Goal: Task Accomplishment & Management: Use online tool/utility

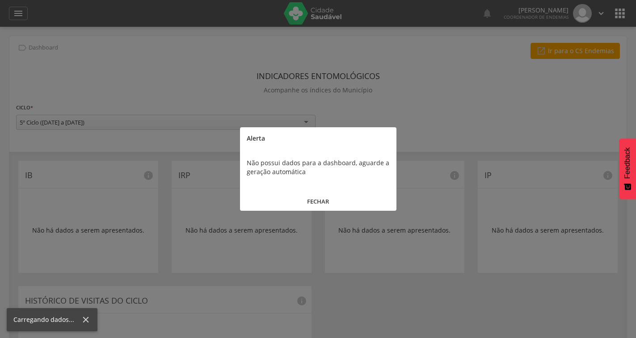
click at [321, 205] on button "FECHAR" at bounding box center [318, 201] width 156 height 19
click at [321, 205] on div "ITR info Não há dados a serem apresentados." at bounding box center [394, 217] width 153 height 112
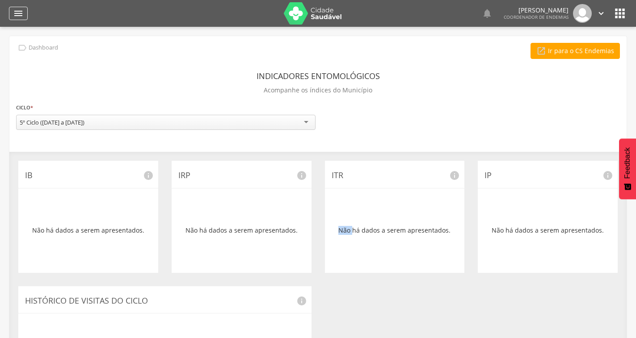
click at [13, 14] on div "" at bounding box center [18, 13] width 19 height 13
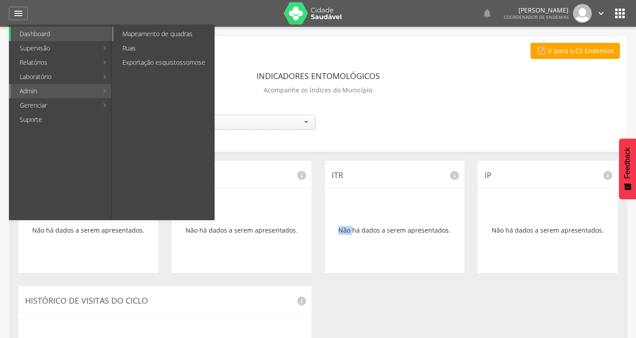
click at [146, 36] on link "Mapeamento de quadras" at bounding box center [164, 34] width 101 height 14
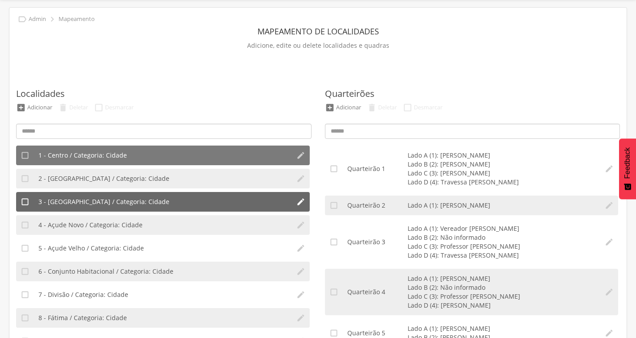
scroll to position [45, 0]
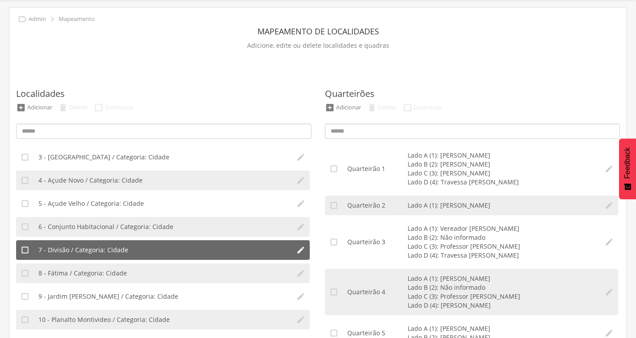
click at [145, 253] on li "7 - Divisão / Categoria: Cidade" at bounding box center [163, 250] width 258 height 20
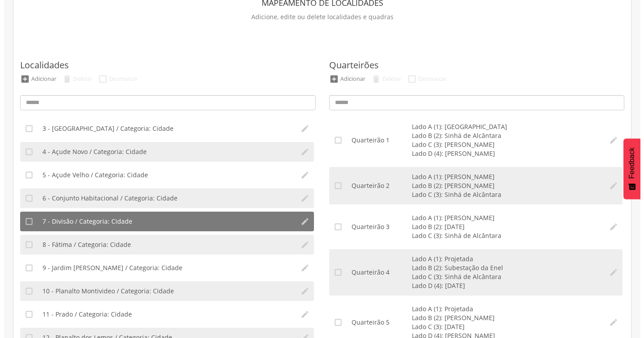
scroll to position [73, 0]
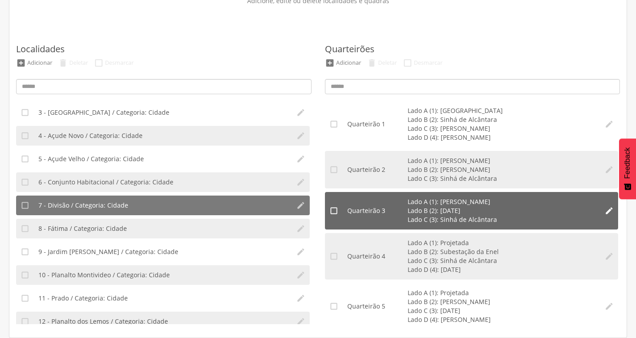
click at [605, 211] on icon "" at bounding box center [609, 211] width 9 height 9
type input "*"
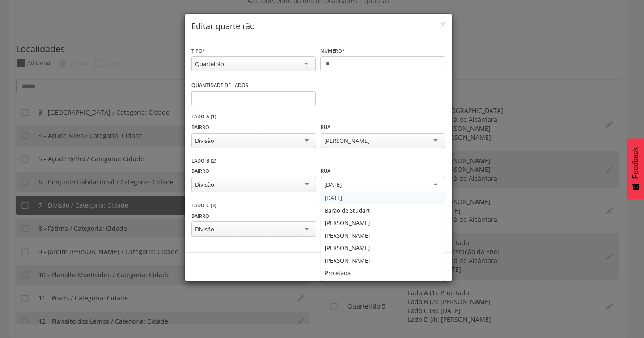
click at [437, 188] on div "[DATE]" at bounding box center [382, 185] width 124 height 16
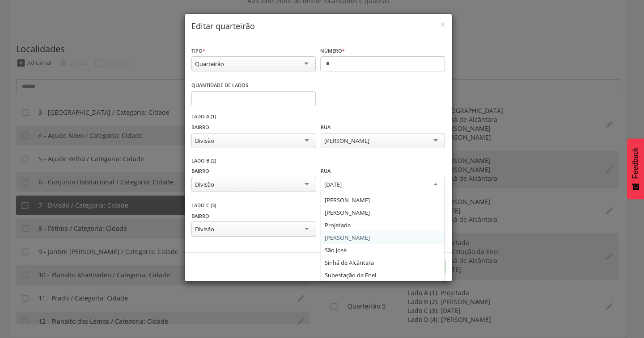
scroll to position [48, 0]
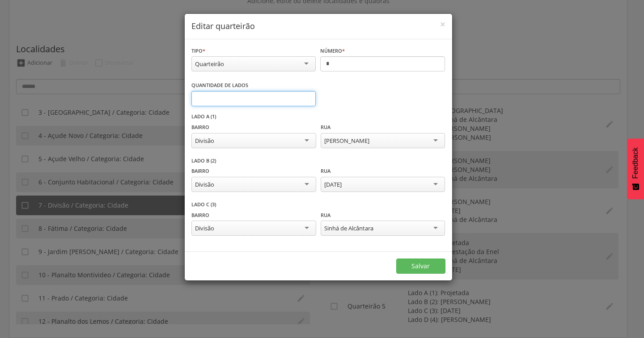
click at [308, 101] on input "*" at bounding box center [253, 98] width 125 height 15
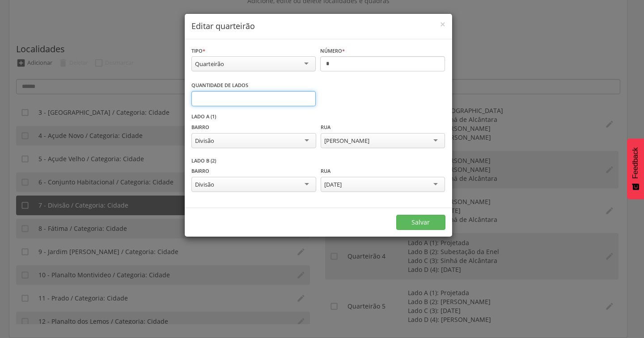
click at [308, 101] on input "*" at bounding box center [253, 98] width 125 height 15
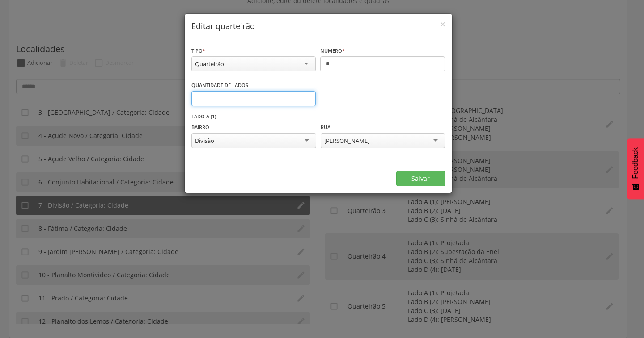
click at [306, 97] on input "*" at bounding box center [253, 98] width 125 height 15
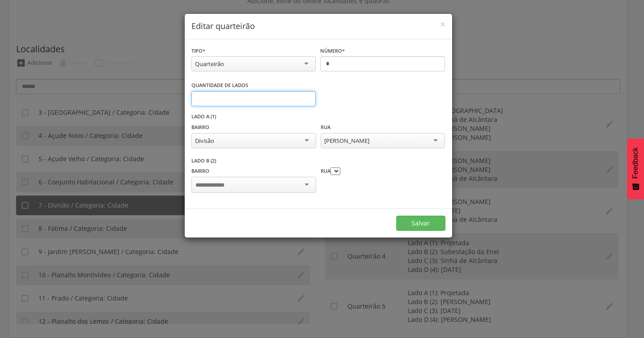
type input "*"
click at [306, 97] on input "*" at bounding box center [253, 98] width 125 height 15
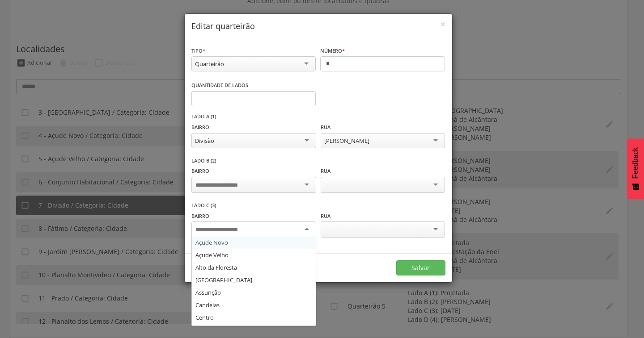
click at [309, 230] on div at bounding box center [253, 230] width 124 height 16
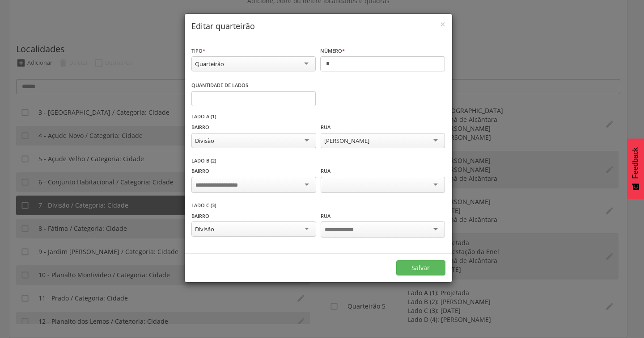
scroll to position [0, 0]
click at [417, 227] on div at bounding box center [382, 230] width 124 height 16
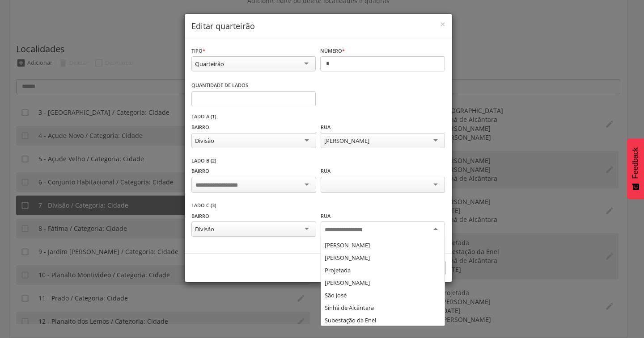
scroll to position [48, 0]
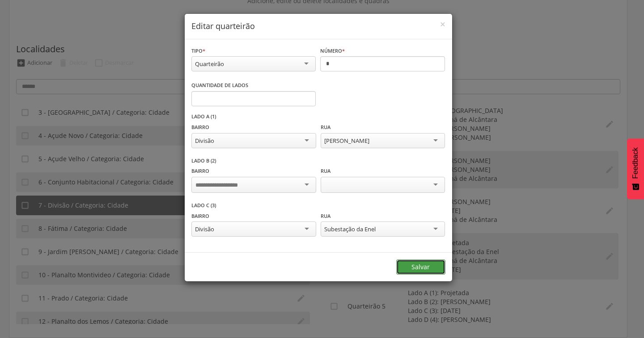
click at [425, 266] on button "Salvar" at bounding box center [420, 267] width 49 height 15
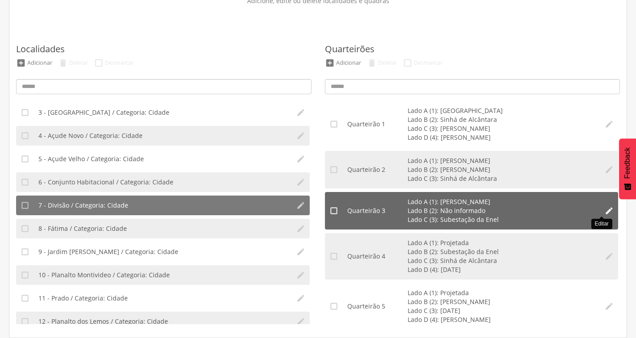
click at [605, 208] on icon "" at bounding box center [609, 211] width 9 height 9
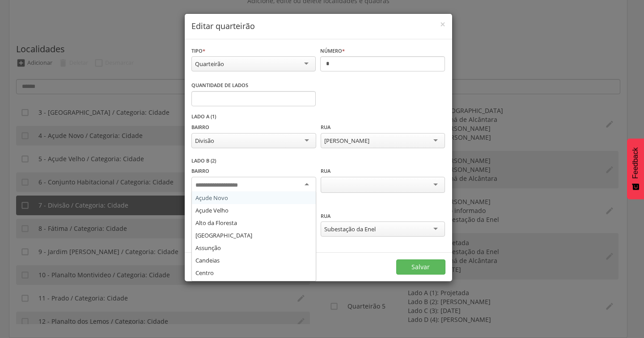
click at [305, 185] on div at bounding box center [253, 185] width 124 height 16
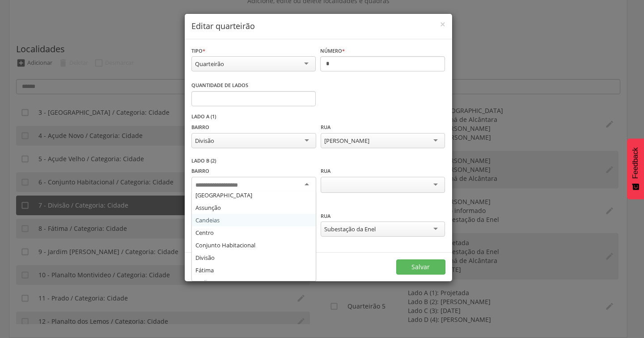
scroll to position [89, 0]
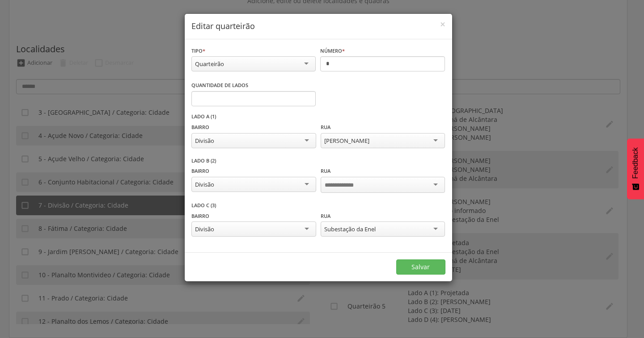
drag, startPoint x: 355, startPoint y: 179, endPoint x: 355, endPoint y: 185, distance: 6.3
click at [355, 180] on div at bounding box center [382, 185] width 124 height 16
click at [356, 185] on input "select-one" at bounding box center [351, 185] width 52 height 8
click at [369, 232] on div "Subestação da Enel" at bounding box center [349, 228] width 51 height 8
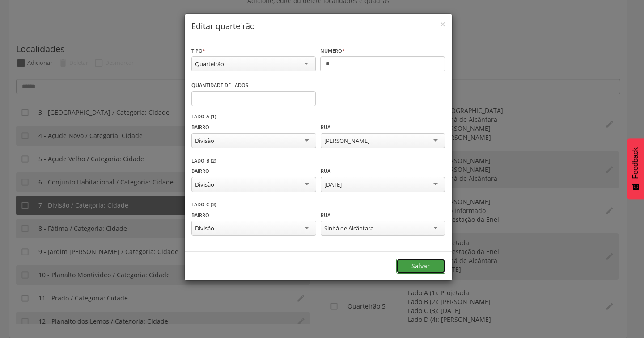
click at [423, 267] on button "Salvar" at bounding box center [420, 266] width 49 height 15
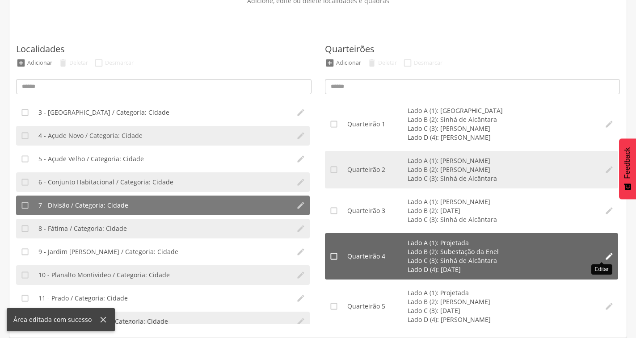
click at [605, 256] on icon "" at bounding box center [609, 256] width 9 height 9
type input "*"
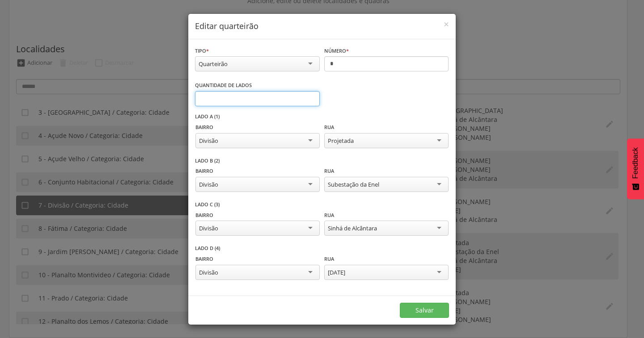
click at [308, 101] on input "*" at bounding box center [257, 98] width 125 height 15
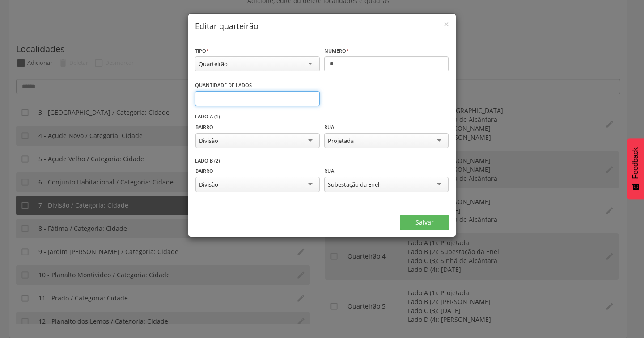
click at [308, 101] on input "*" at bounding box center [257, 98] width 125 height 15
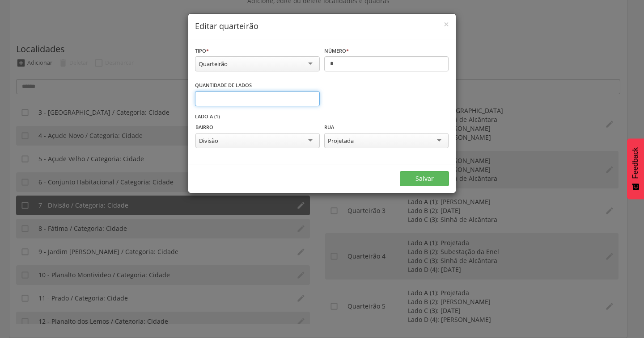
click at [309, 97] on input "*" at bounding box center [257, 98] width 125 height 15
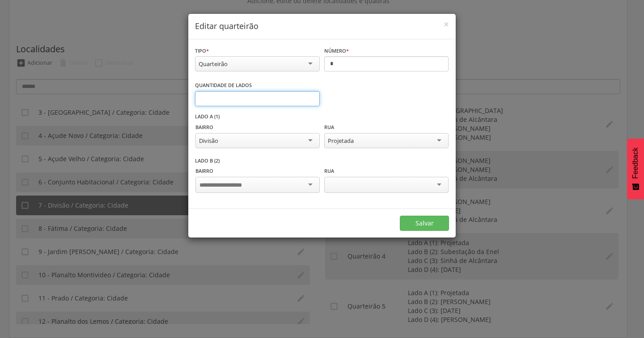
click at [309, 97] on input "*" at bounding box center [257, 98] width 125 height 15
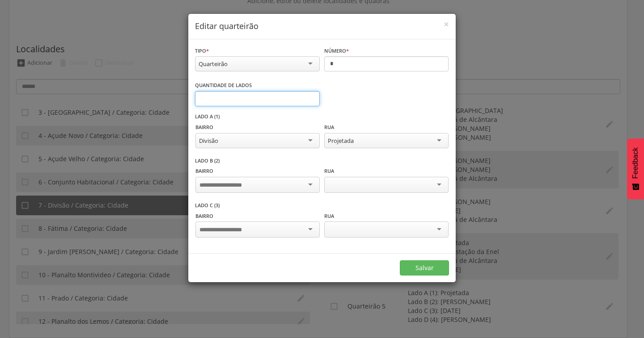
click at [309, 97] on input "*" at bounding box center [257, 98] width 125 height 15
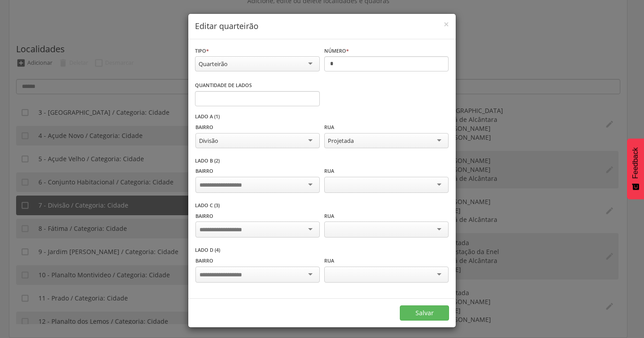
click at [307, 230] on div at bounding box center [257, 230] width 124 height 16
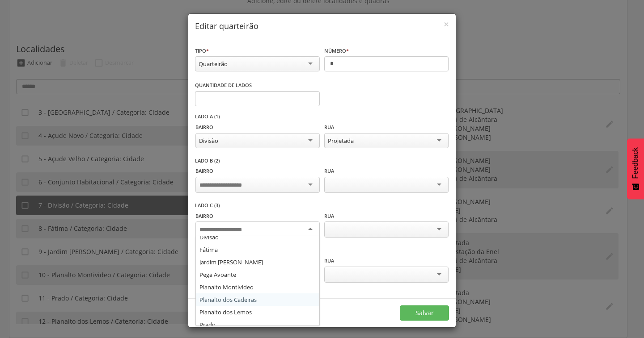
scroll to position [89, 0]
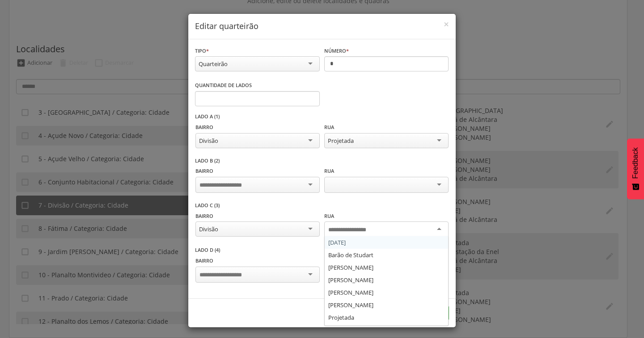
click at [384, 226] on div at bounding box center [386, 230] width 124 height 16
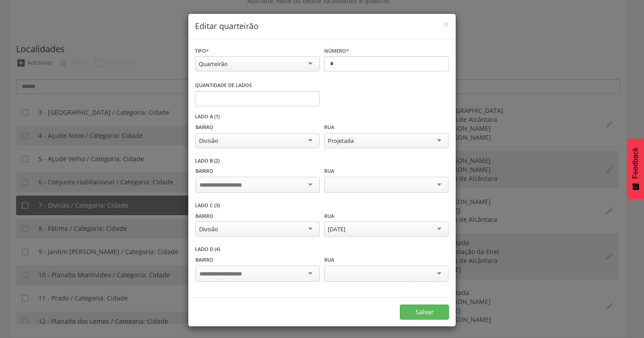
click at [294, 275] on div at bounding box center [257, 274] width 124 height 16
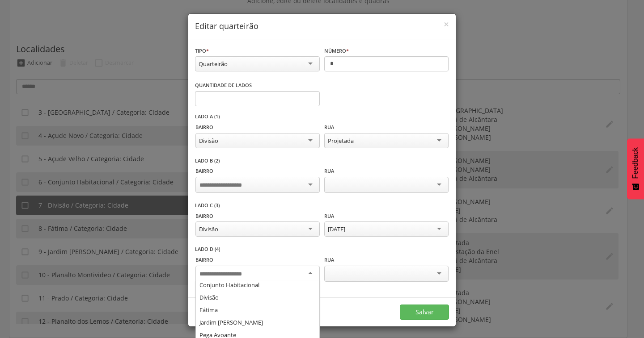
scroll to position [0, 0]
click at [313, 255] on div "Bairro Açude [GEOGRAPHIC_DATA] [GEOGRAPHIC_DATA] [GEOGRAPHIC_DATA] Assunção Can…" at bounding box center [257, 269] width 124 height 29
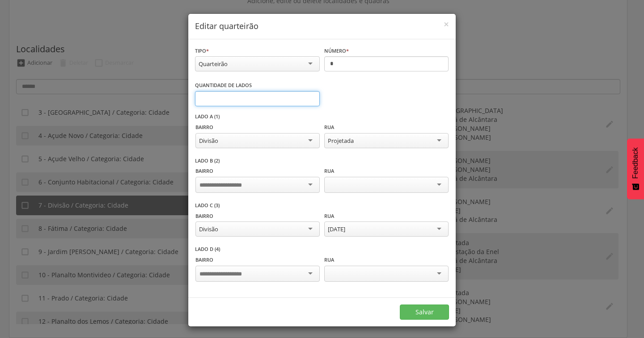
type input "*"
click at [306, 101] on input "*" at bounding box center [257, 98] width 125 height 15
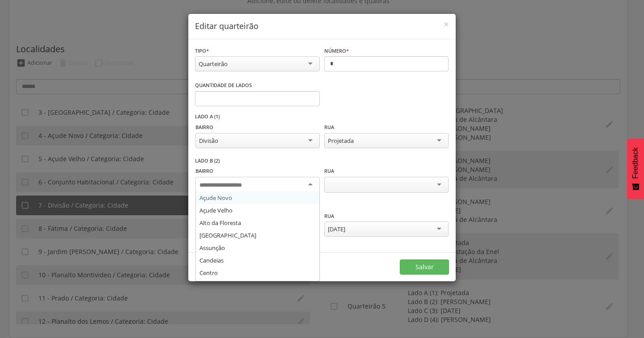
click at [293, 185] on div at bounding box center [257, 185] width 124 height 16
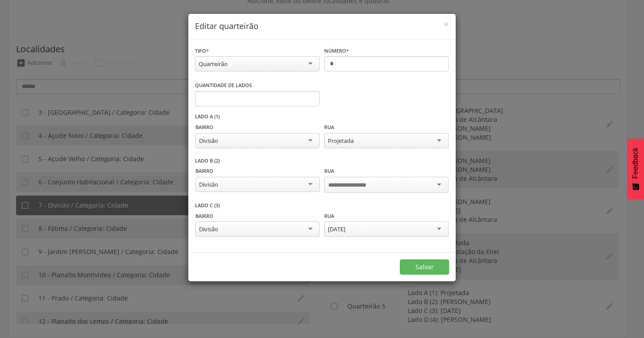
click at [374, 182] on input "select-one" at bounding box center [354, 185] width 52 height 8
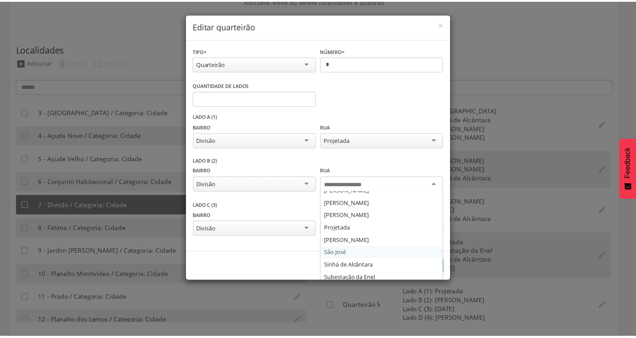
scroll to position [48, 0]
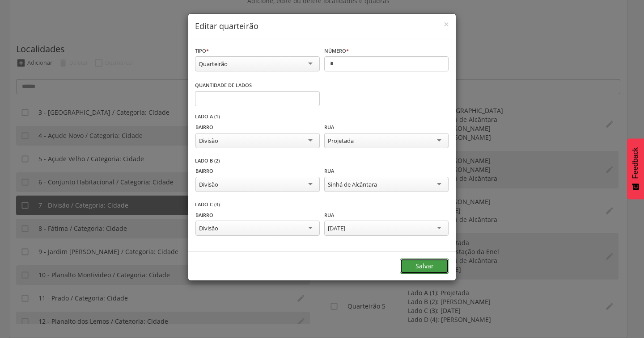
click at [417, 269] on button "Salvar" at bounding box center [424, 266] width 49 height 15
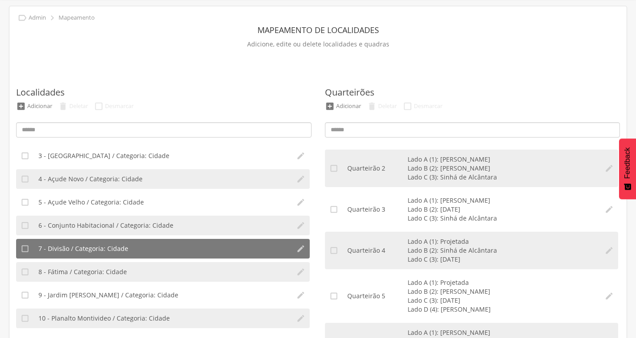
scroll to position [0, 0]
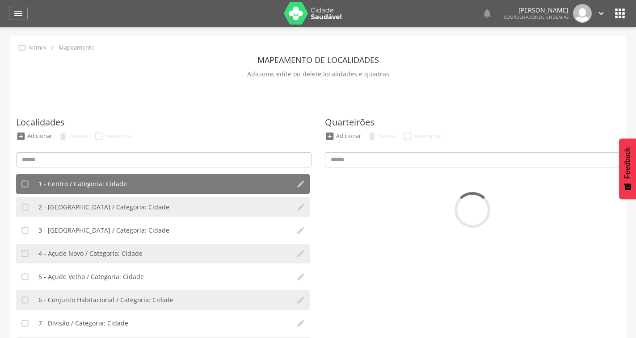
click at [620, 11] on icon "" at bounding box center [620, 13] width 14 height 14
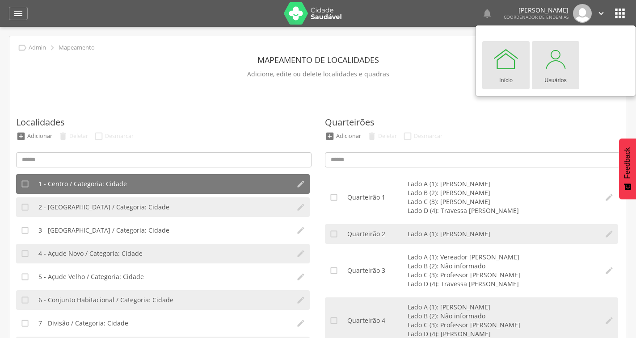
click at [558, 69] on div at bounding box center [555, 59] width 27 height 27
